Goal: Find specific page/section: Find specific page/section

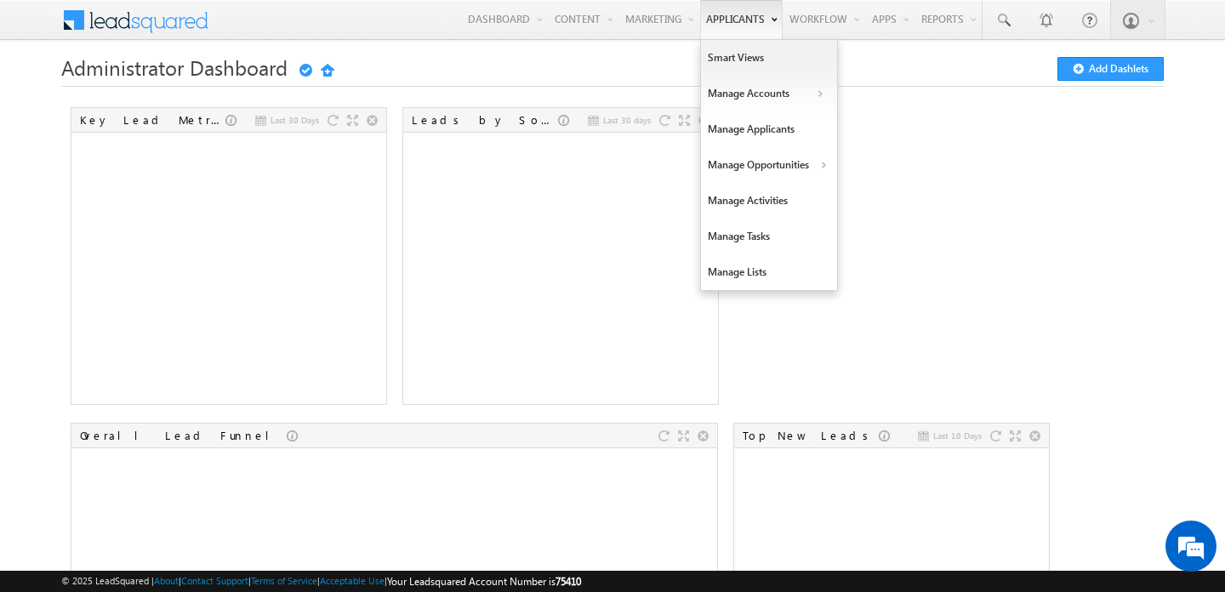
click at [735, 12] on link "Applicants" at bounding box center [741, 19] width 82 height 39
click at [731, 121] on link "Manage Applicants" at bounding box center [769, 129] width 136 height 36
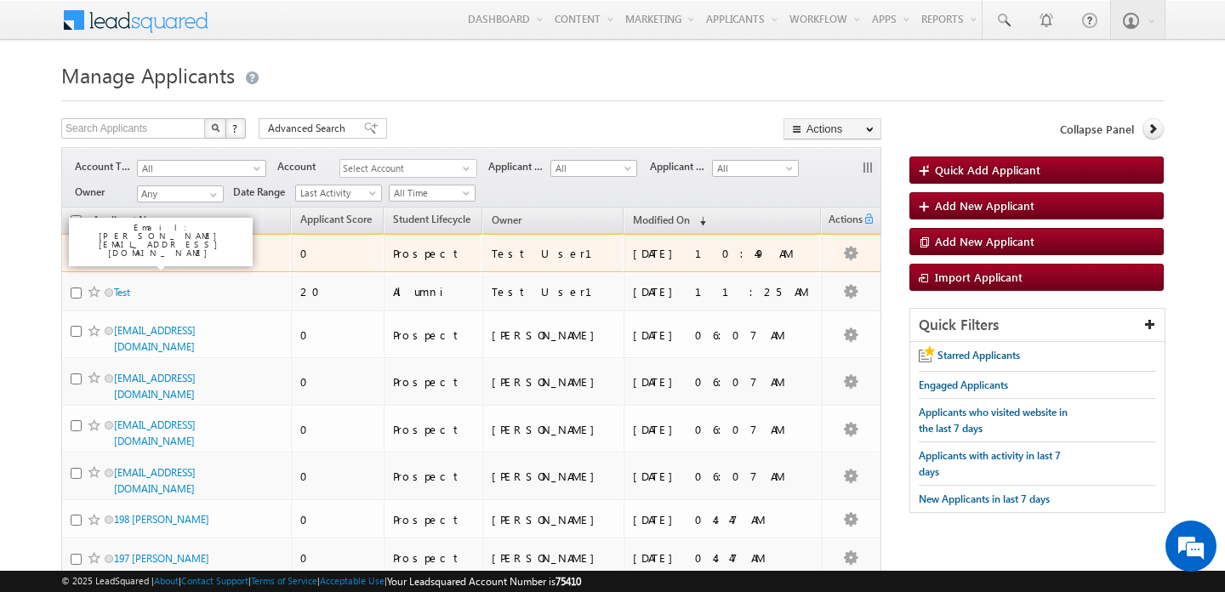
click at [149, 257] on link "mahi konnectify" at bounding box center [150, 253] width 72 height 13
